Goal: Navigation & Orientation: Find specific page/section

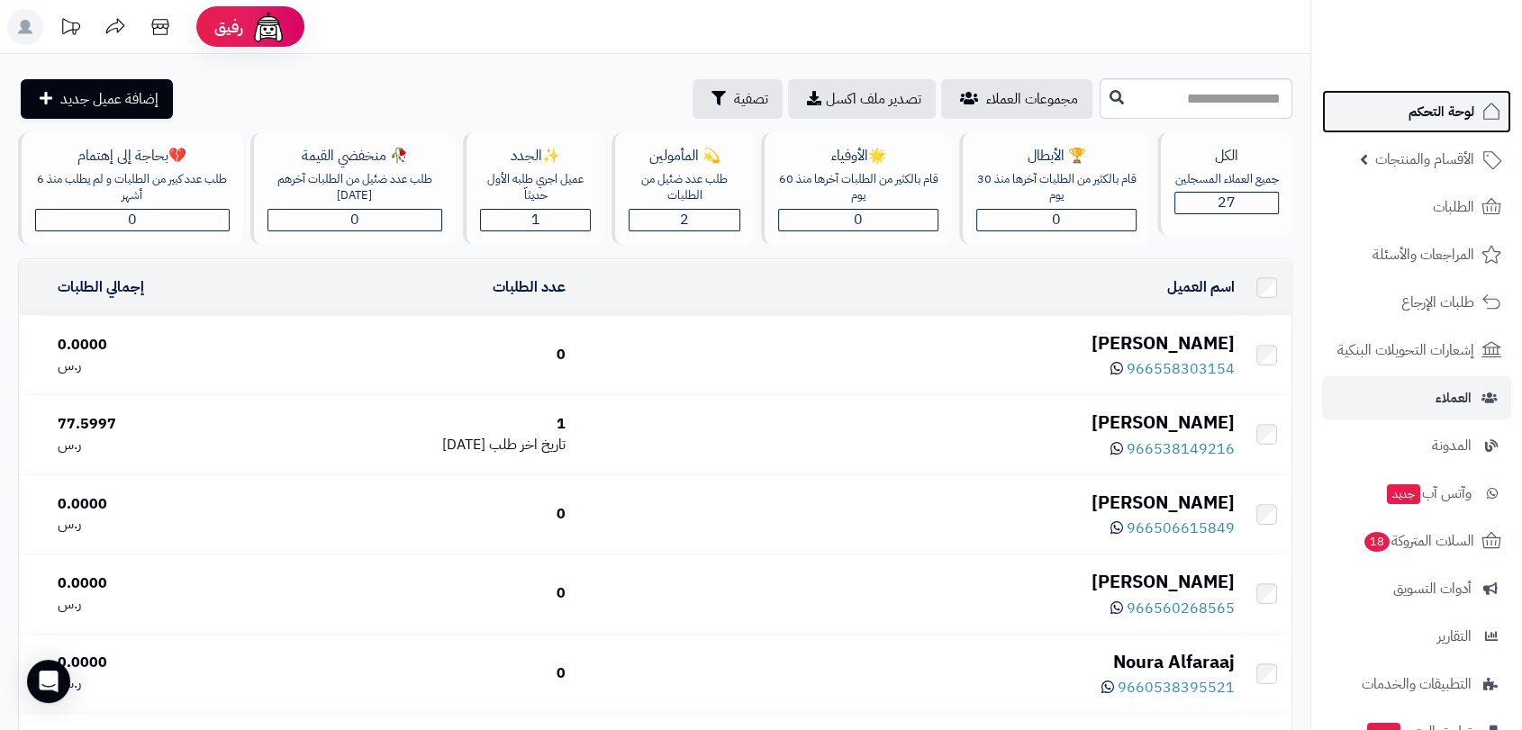
click at [1443, 104] on span "لوحة التحكم" at bounding box center [1441, 111] width 66 height 25
